Goal: Navigation & Orientation: Find specific page/section

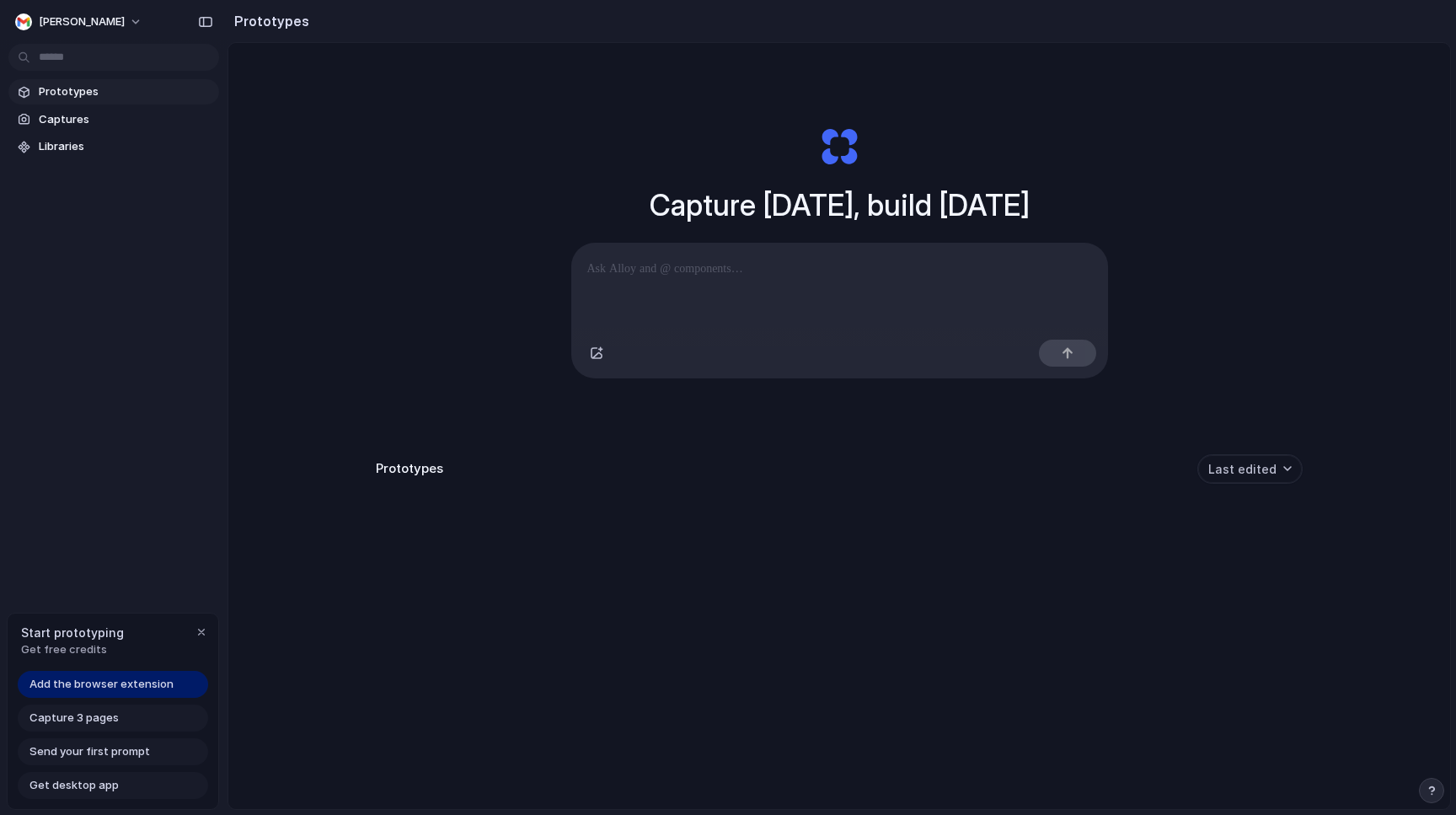
click at [417, 257] on div "Capture today, build tomorrow Clone web app Clone screenshot Start from existin…" at bounding box center [838, 471] width 1222 height 856
click at [118, 102] on link "Prototypes" at bounding box center [113, 92] width 211 height 25
click at [110, 118] on span "Captures" at bounding box center [126, 119] width 174 height 17
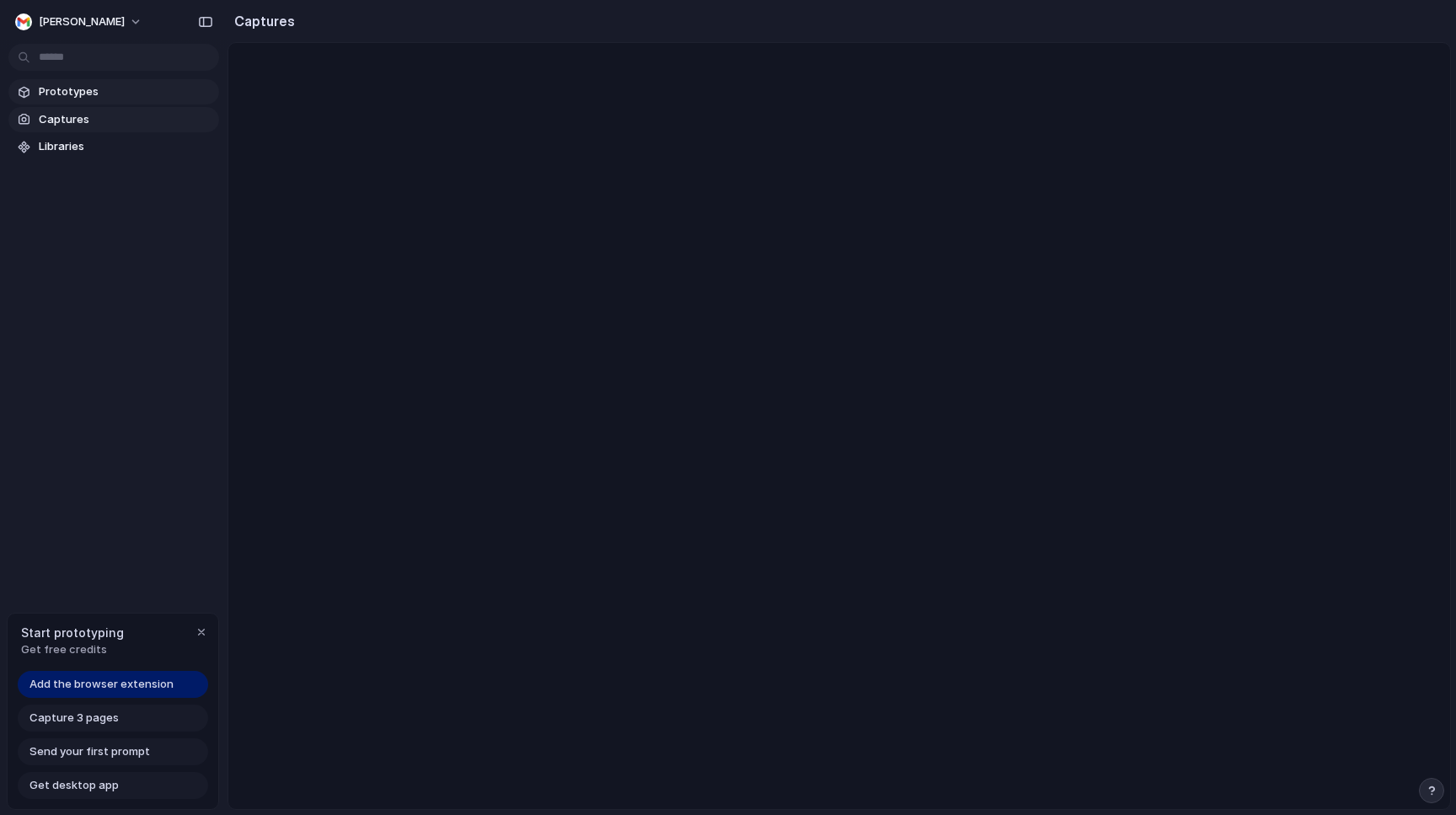
click at [128, 91] on span "Prototypes" at bounding box center [126, 91] width 174 height 17
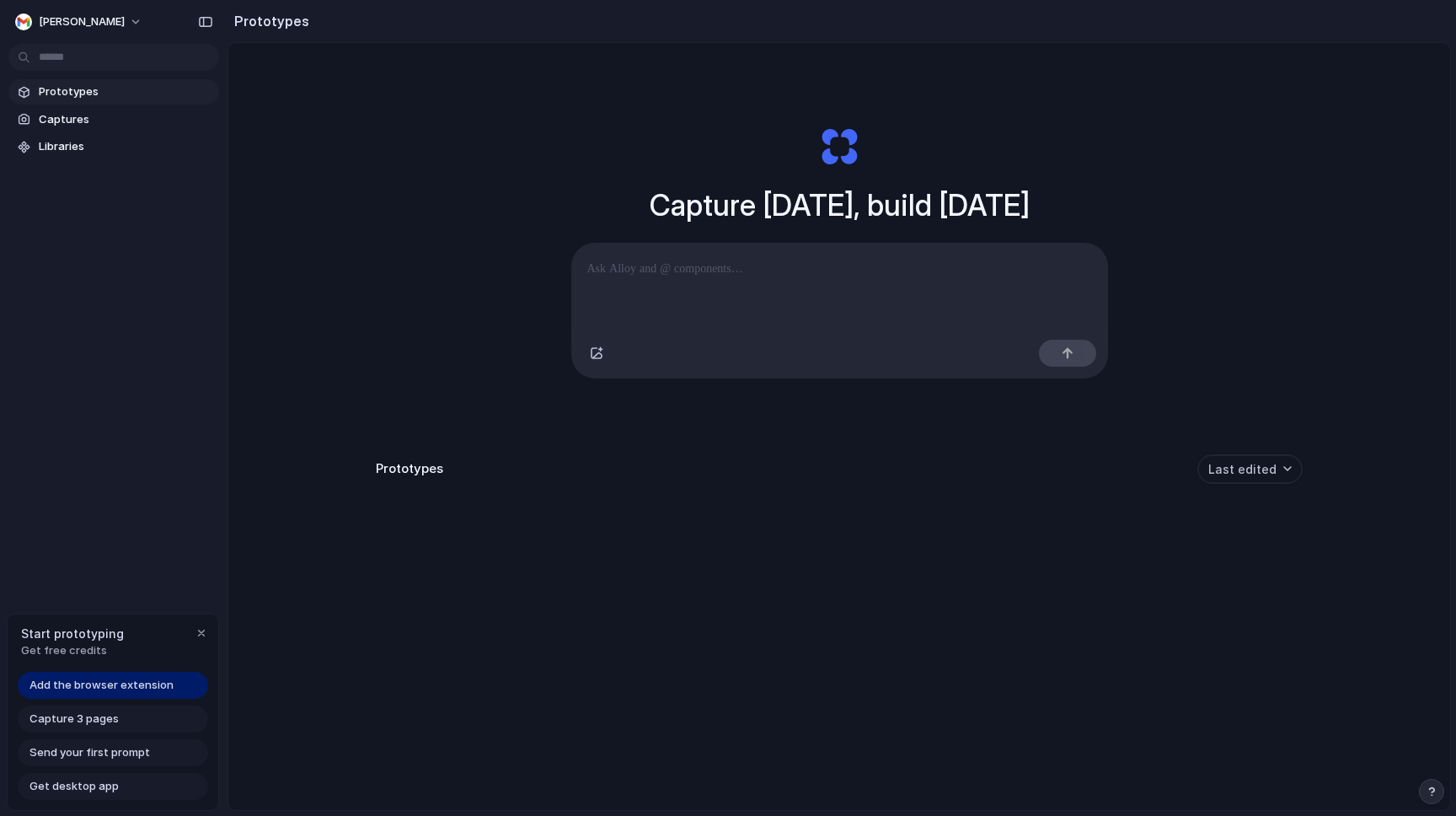
click at [518, 213] on div "Capture [DATE], build [DATE] Clone web app Clone screenshot Start from existing…" at bounding box center [838, 251] width 674 height 377
